Goal: Navigation & Orientation: Go to known website

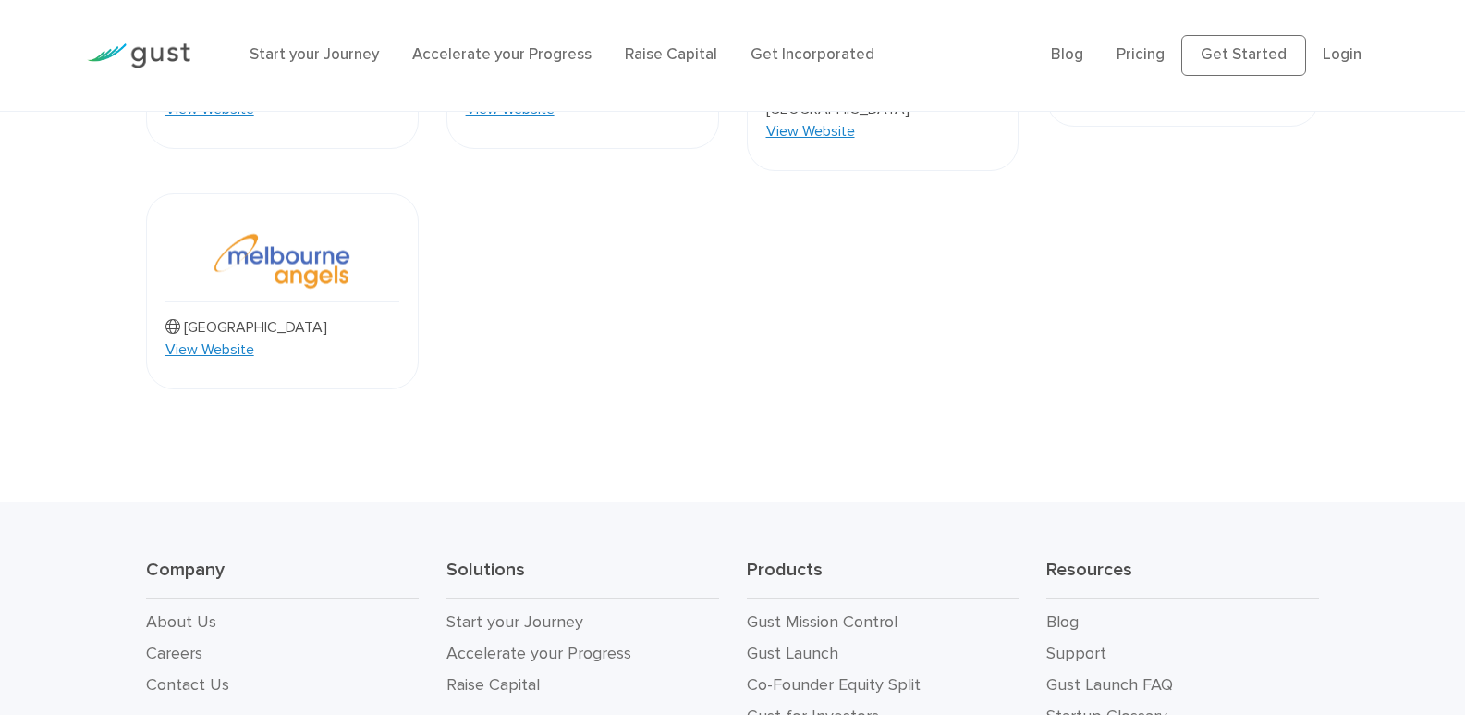
drag, startPoint x: 0, startPoint y: 0, endPoint x: 720, endPoint y: 340, distance: 796.5
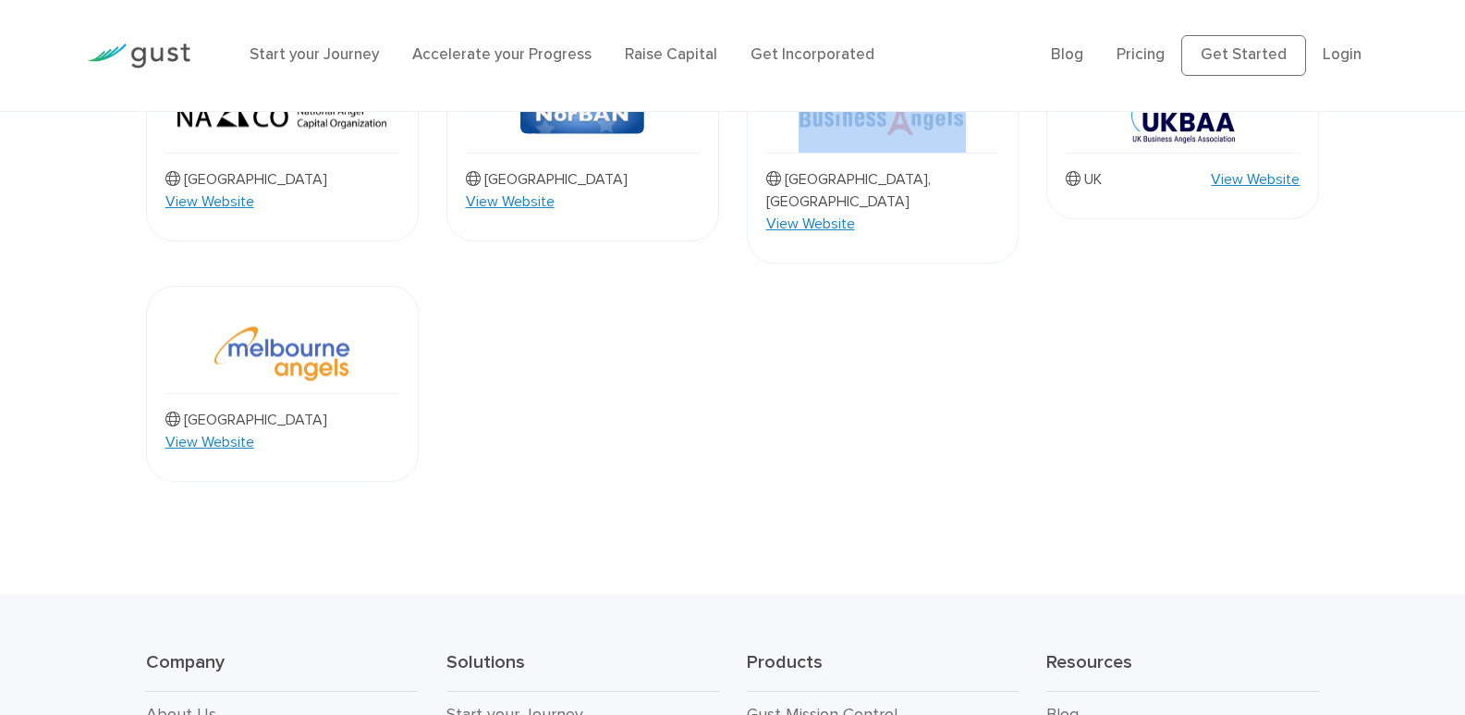
drag, startPoint x: 696, startPoint y: 329, endPoint x: 740, endPoint y: 318, distance: 44.8
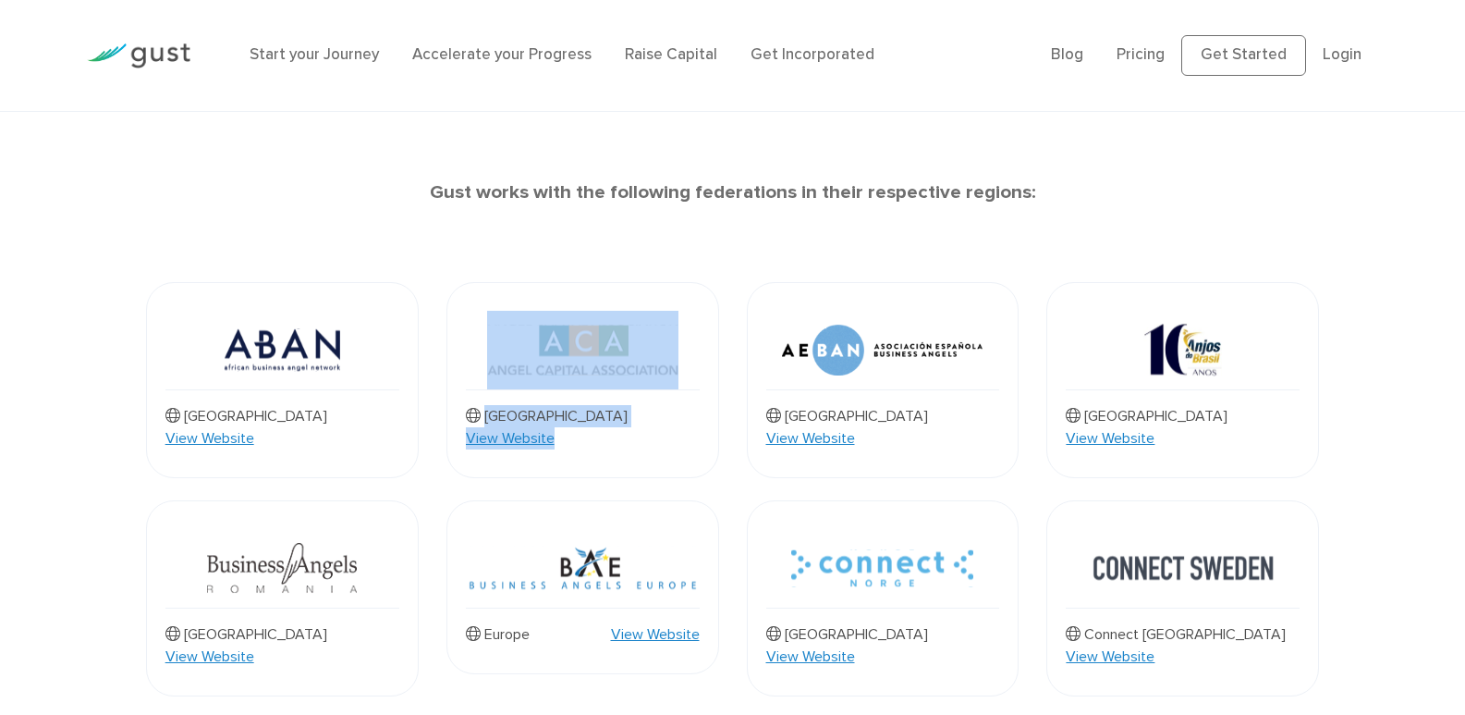
drag, startPoint x: 739, startPoint y: 317, endPoint x: 730, endPoint y: 297, distance: 22.0
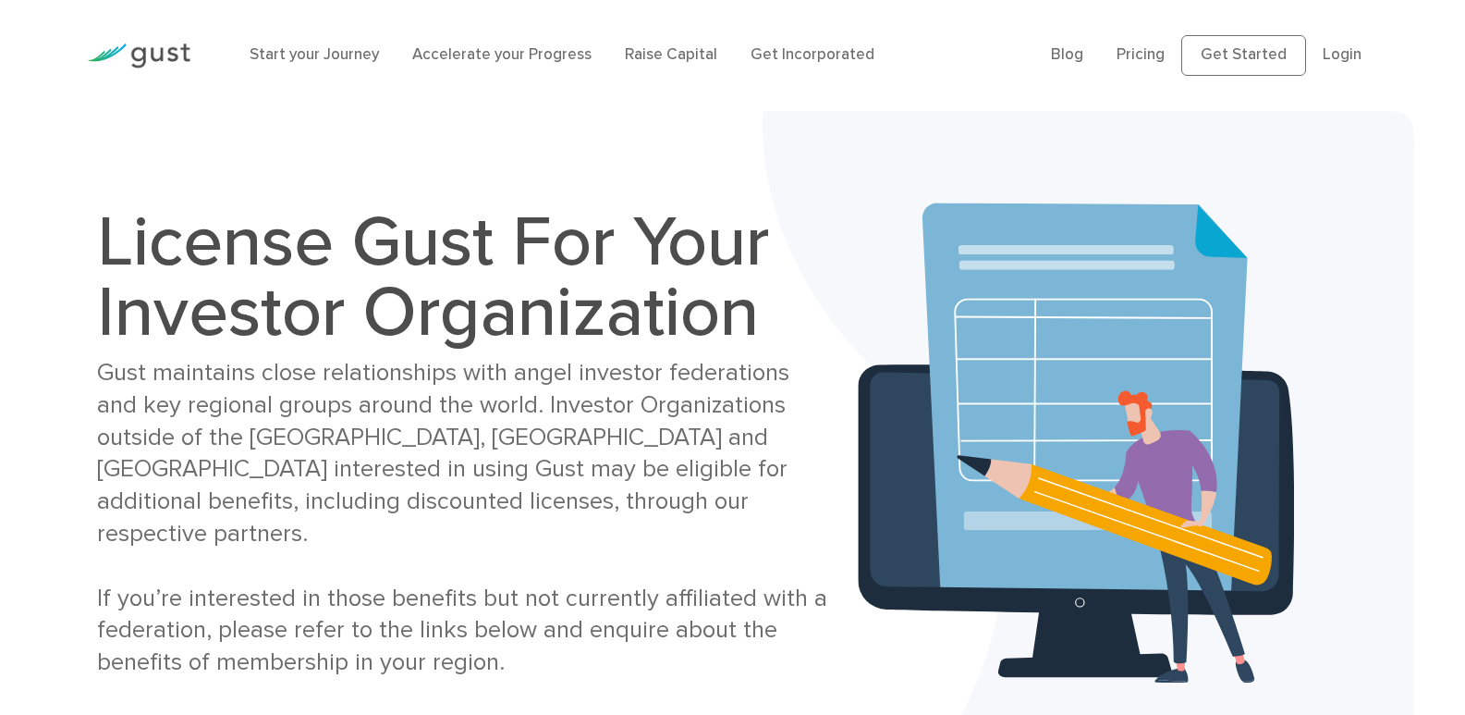
click at [1328, 67] on li "Login" at bounding box center [1342, 55] width 39 height 24
click at [1335, 51] on link "Login" at bounding box center [1342, 54] width 39 height 18
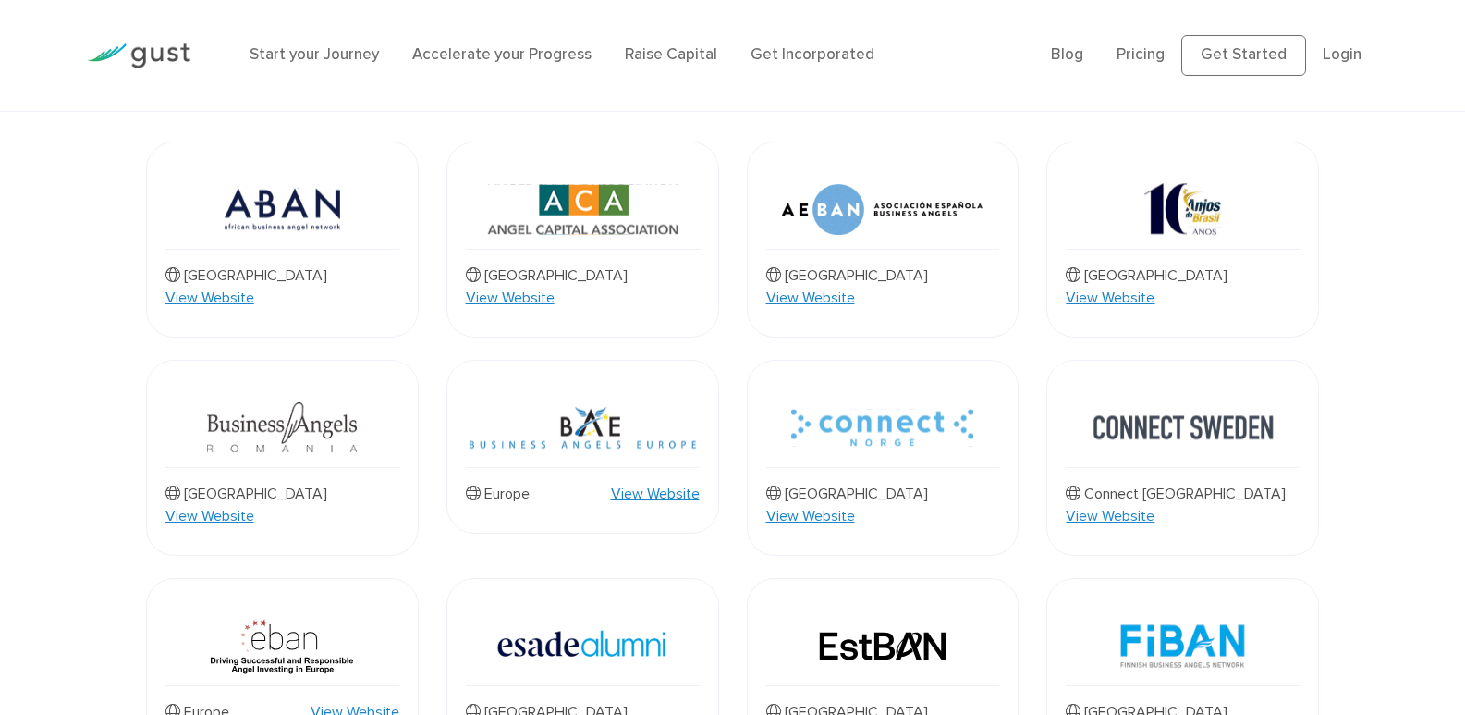
scroll to position [832, 0]
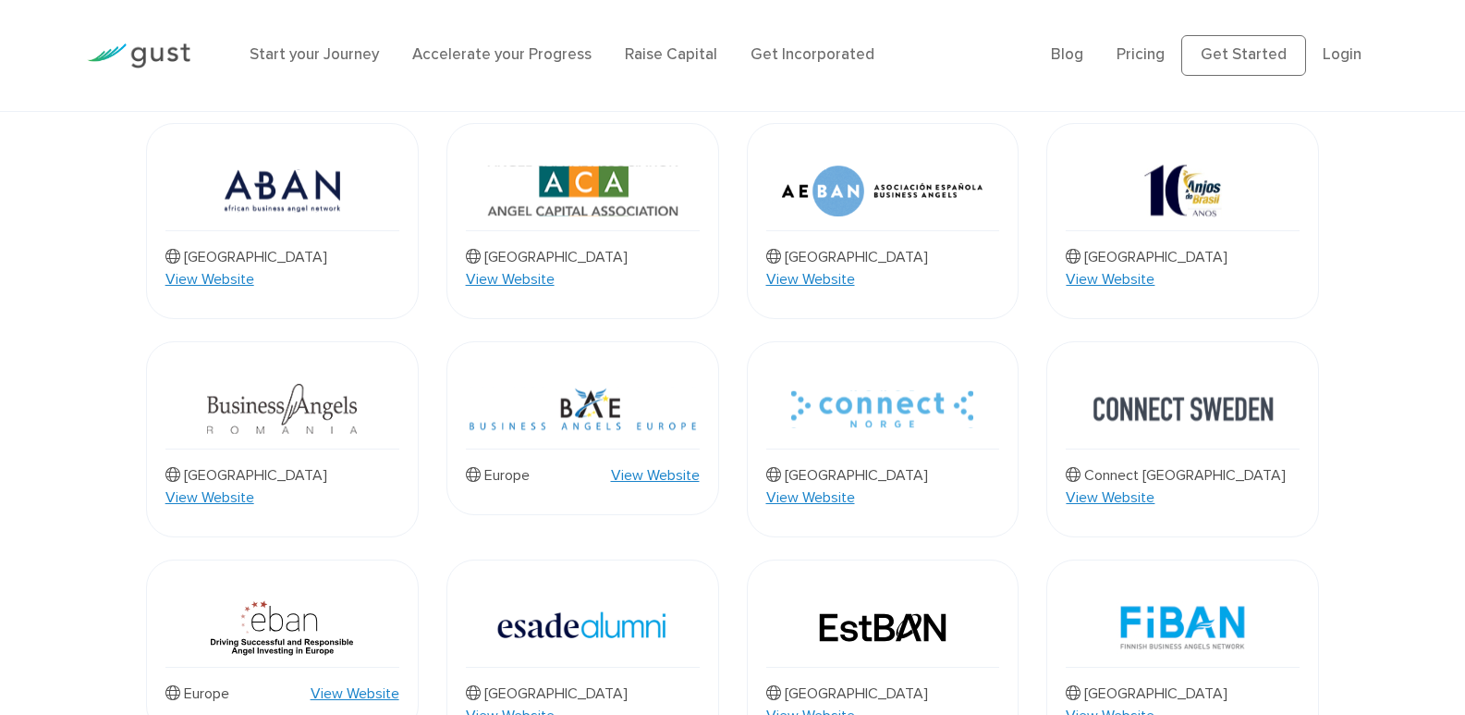
click at [263, 128] on div "Africa View Website" at bounding box center [282, 221] width 273 height 196
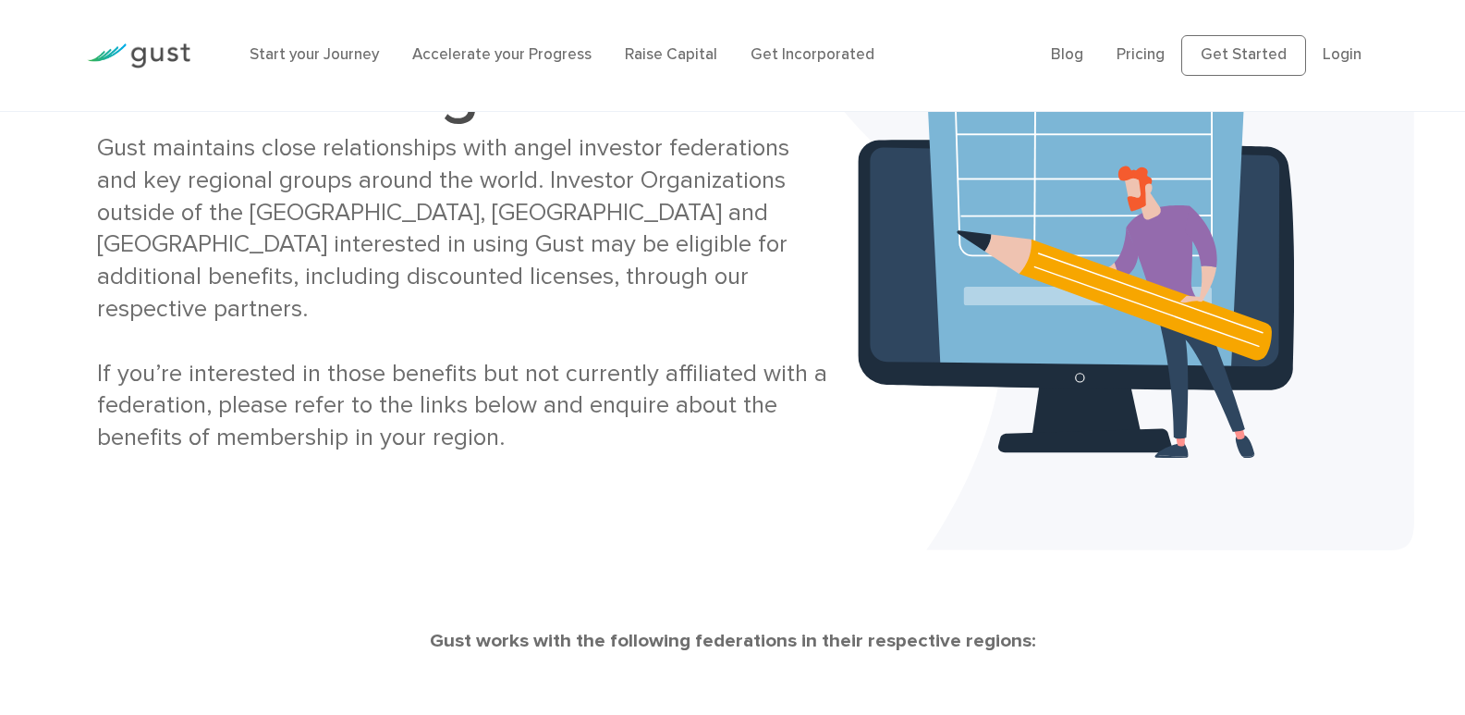
scroll to position [462, 0]
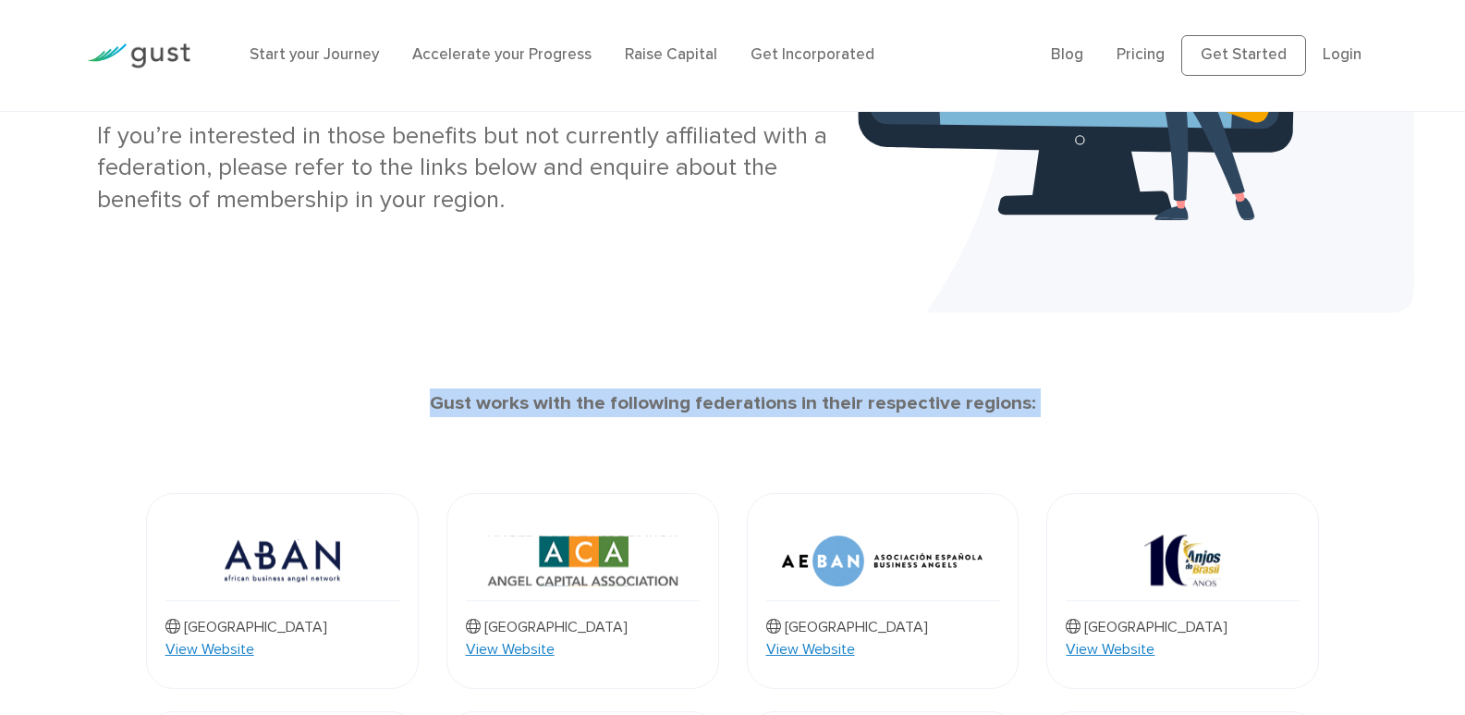
click at [920, 571] on img at bounding box center [882, 560] width 201 height 79
click at [786, 539] on img at bounding box center [882, 560] width 201 height 79
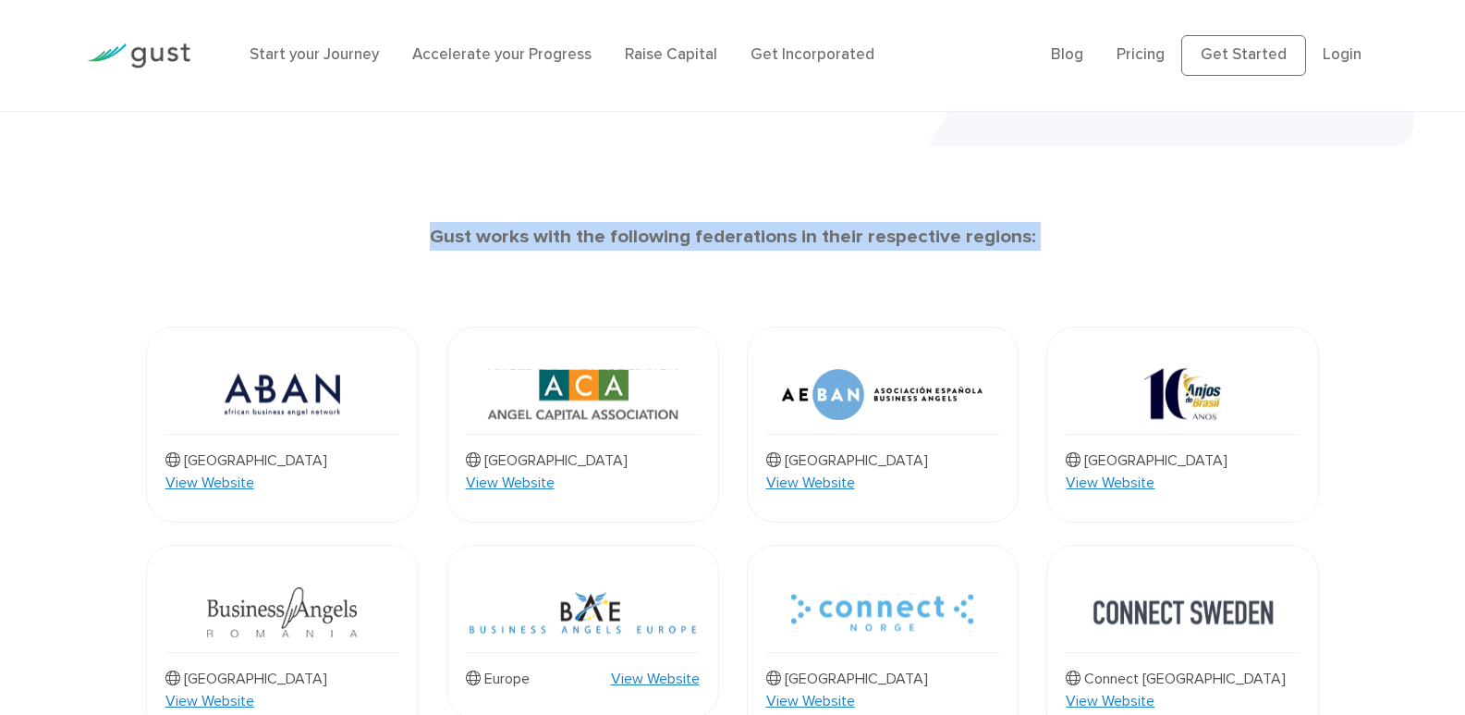
scroll to position [832, 0]
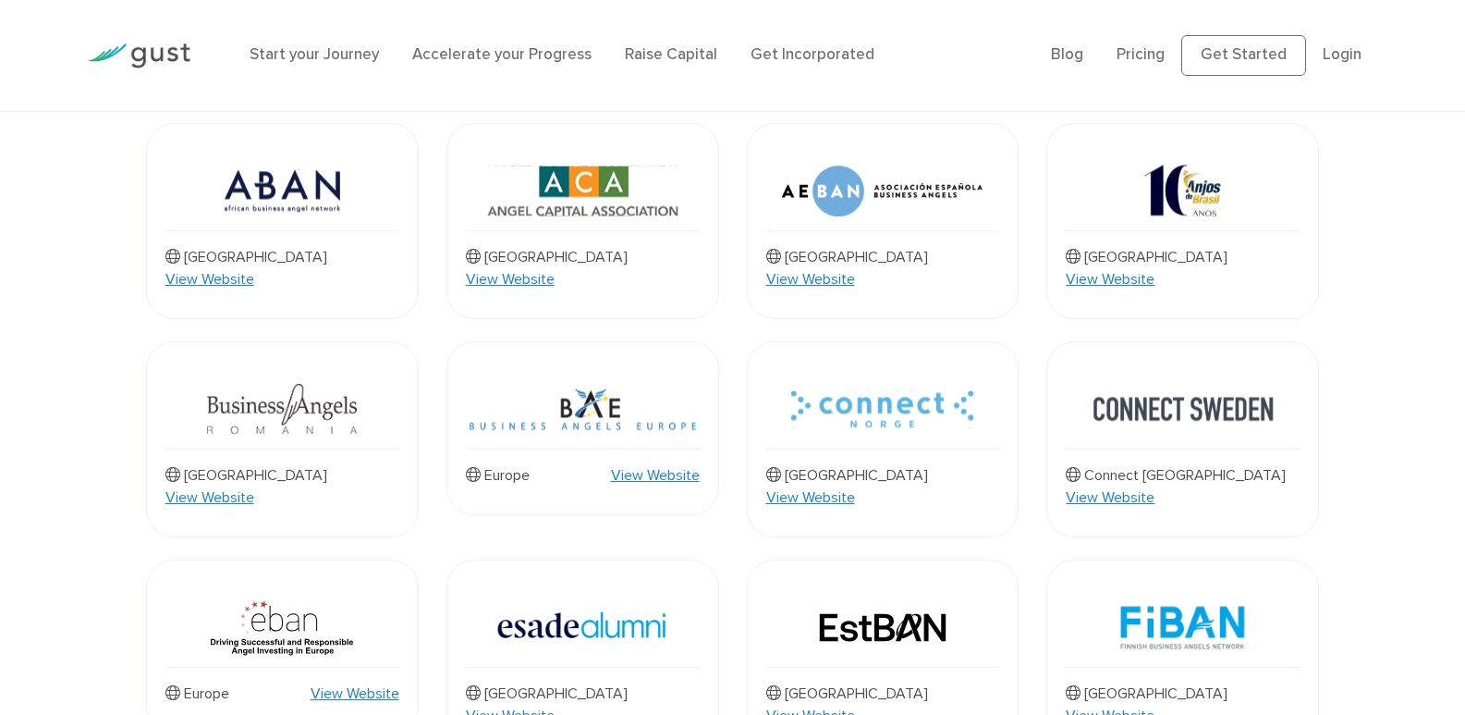
click at [555, 268] on link "View Website" at bounding box center [510, 279] width 89 height 22
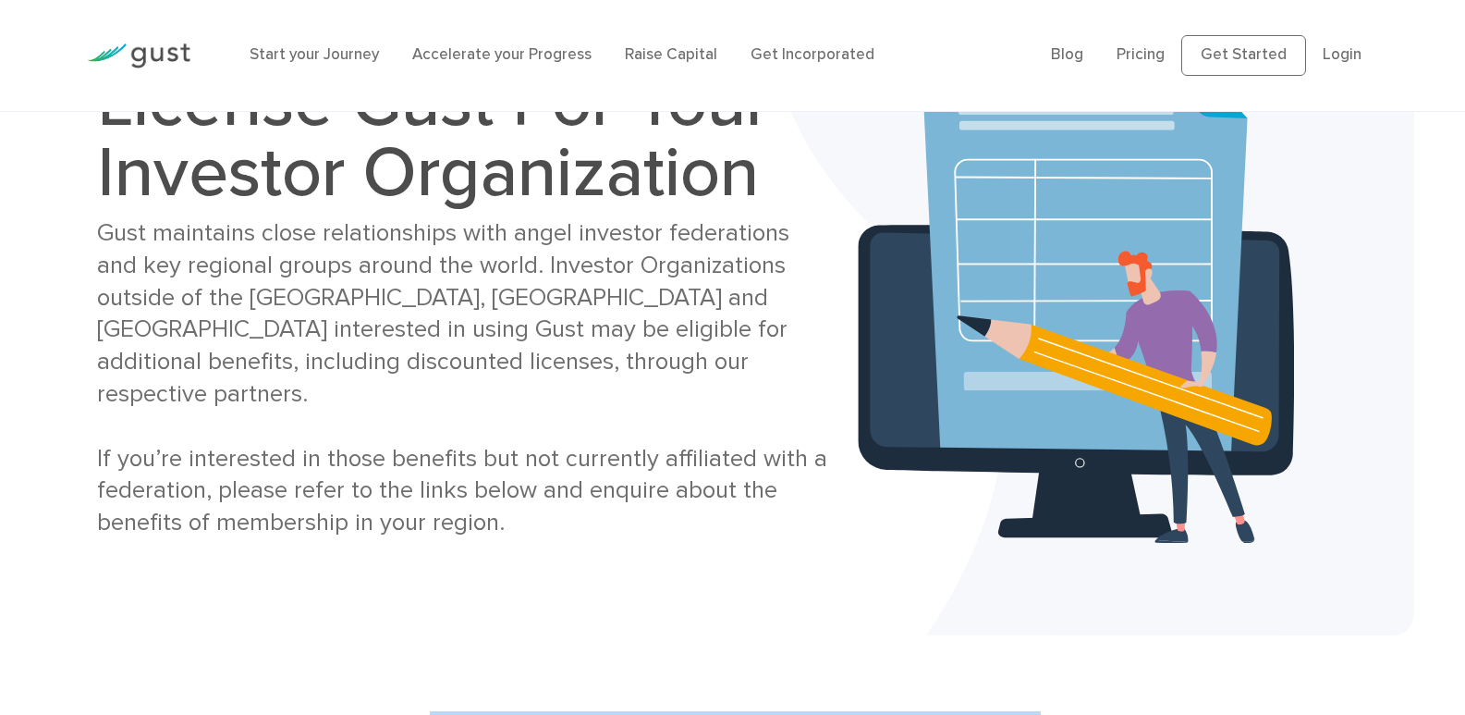
scroll to position [0, 0]
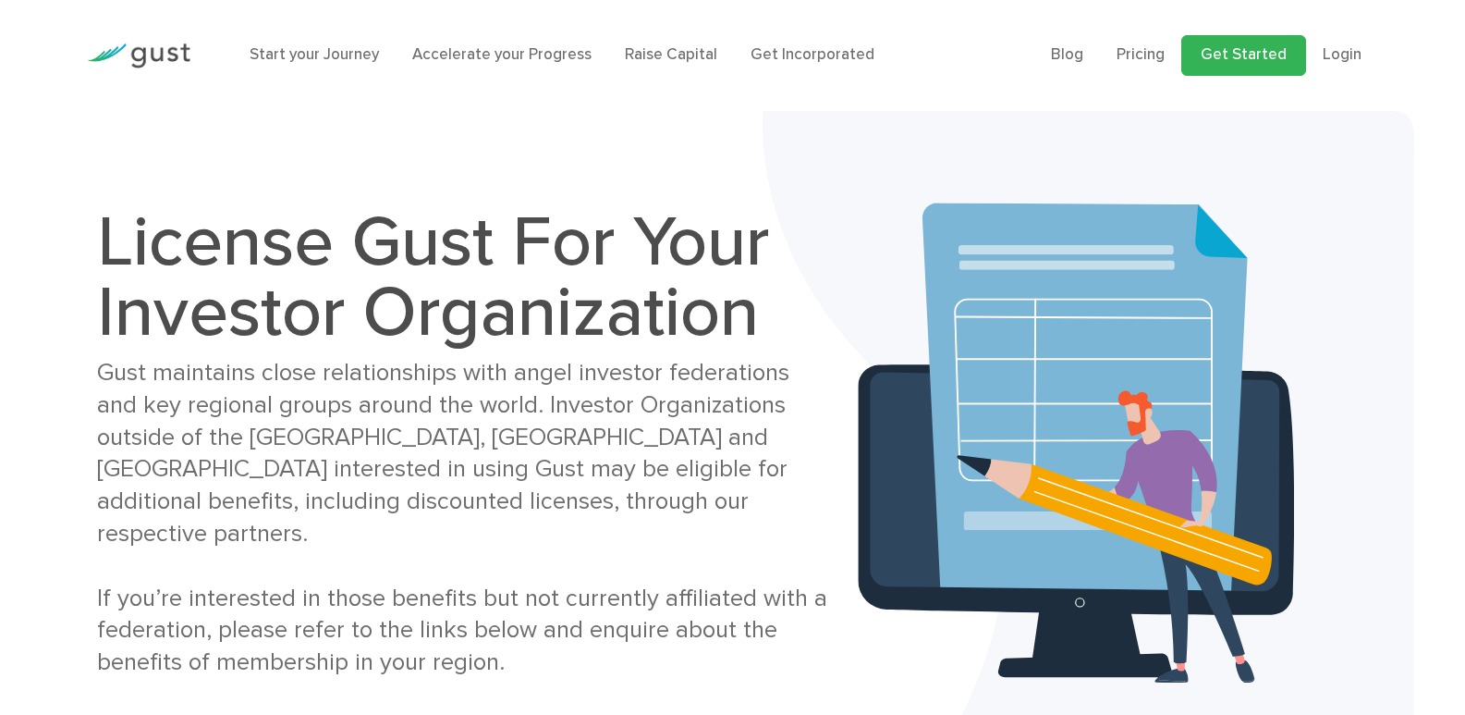
click at [1284, 64] on link "Get Started" at bounding box center [1243, 55] width 125 height 41
